Goal: Information Seeking & Learning: Learn about a topic

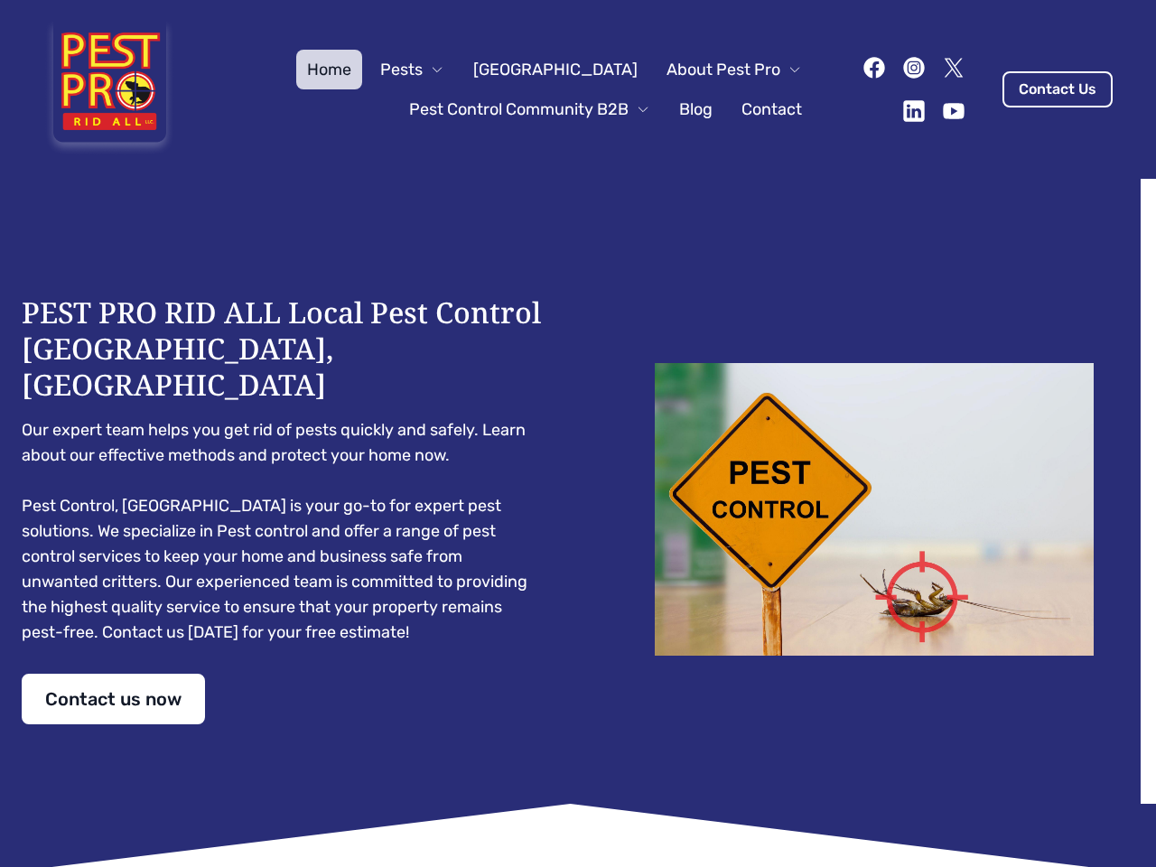
click at [578, 434] on div "PEST PRO RID ALL Local Pest Control [GEOGRAPHIC_DATA], [GEOGRAPHIC_DATA] Our ex…" at bounding box center [578, 510] width 1113 height 430
click at [423, 70] on span "Pests" at bounding box center [401, 69] width 42 height 25
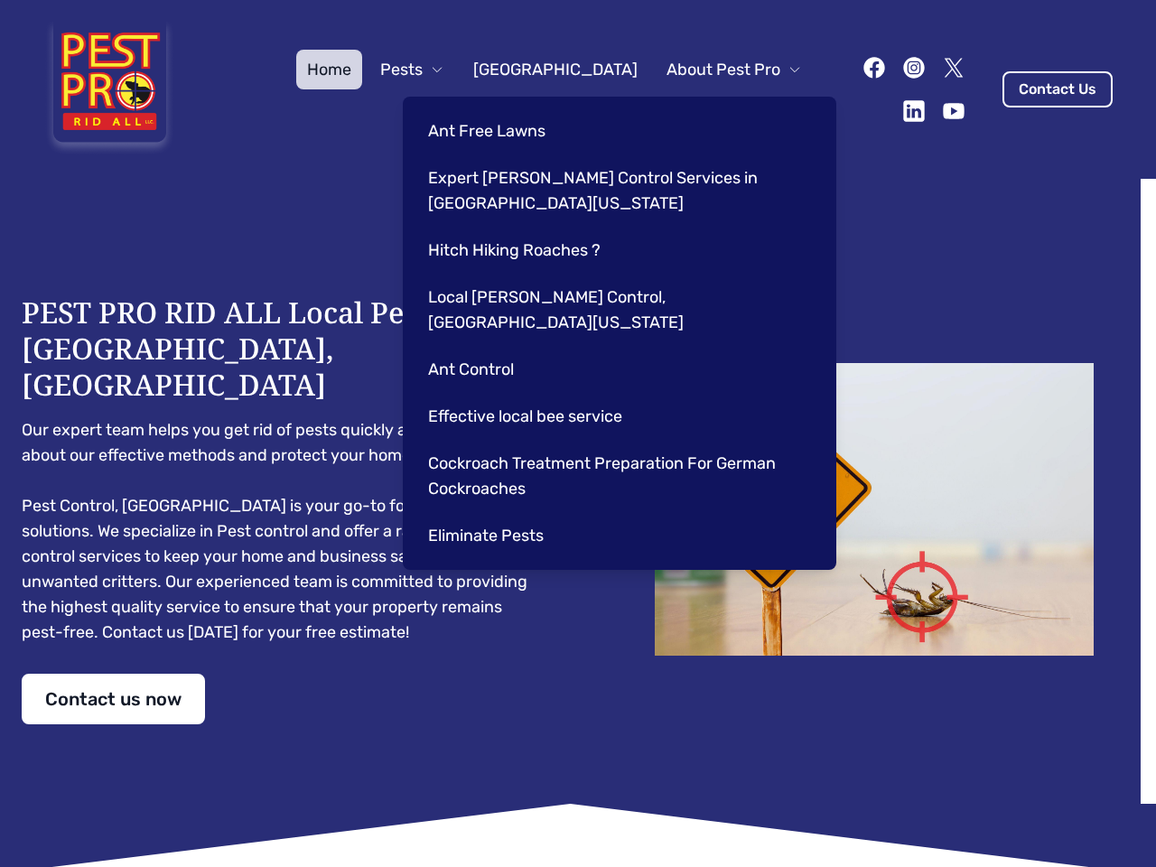
click at [716, 70] on span "About Pest Pro" at bounding box center [724, 69] width 114 height 25
click at [511, 109] on div "Ant Free Lawns Expert [PERSON_NAME] Control Services in [GEOGRAPHIC_DATA] [US_S…" at bounding box center [620, 333] width 434 height 473
